Goal: Information Seeking & Learning: Check status

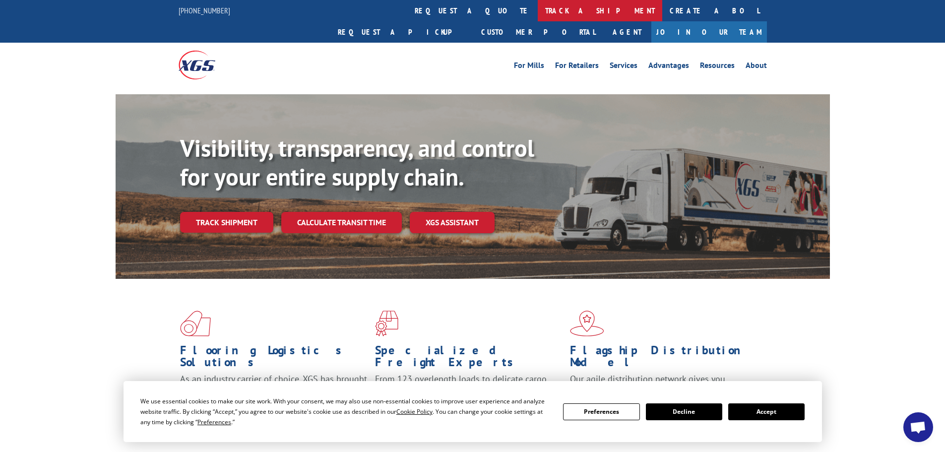
click at [538, 10] on link "track a shipment" at bounding box center [600, 10] width 124 height 21
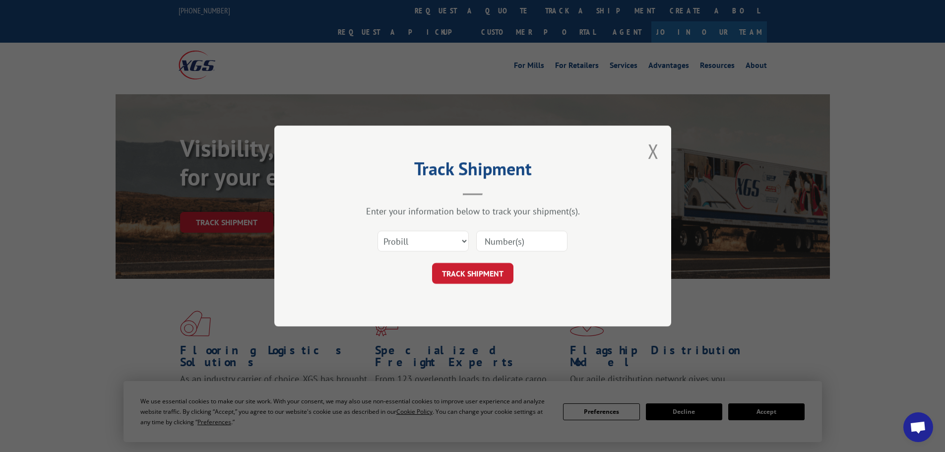
click at [394, 252] on div "Select category... Probill BOL PO" at bounding box center [423, 241] width 90 height 23
click at [396, 248] on select "Select category... Probill BOL PO" at bounding box center [422, 241] width 91 height 21
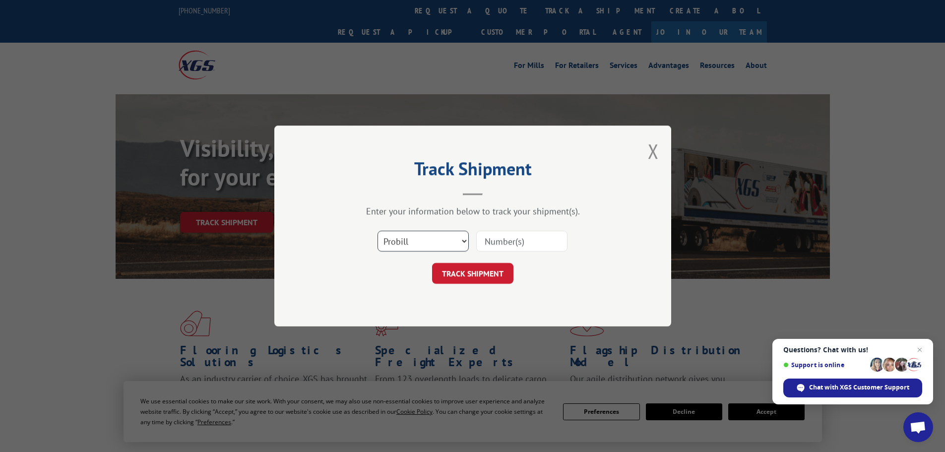
select select "po"
click at [377, 231] on select "Select category... Probill BOL PO" at bounding box center [422, 241] width 91 height 21
paste input "78534124"
type input "78534124"
click at [491, 269] on button "TRACK SHIPMENT" at bounding box center [472, 273] width 81 height 21
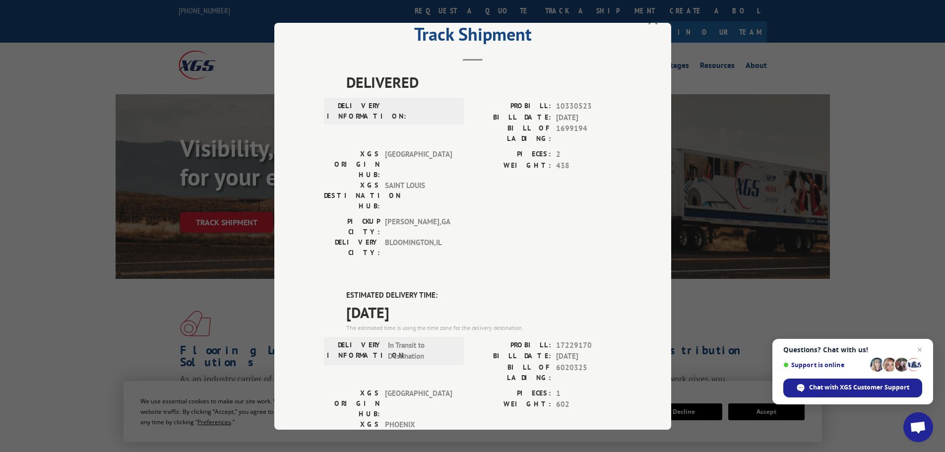
scroll to position [50, 0]
